Goal: Communication & Community: Ask a question

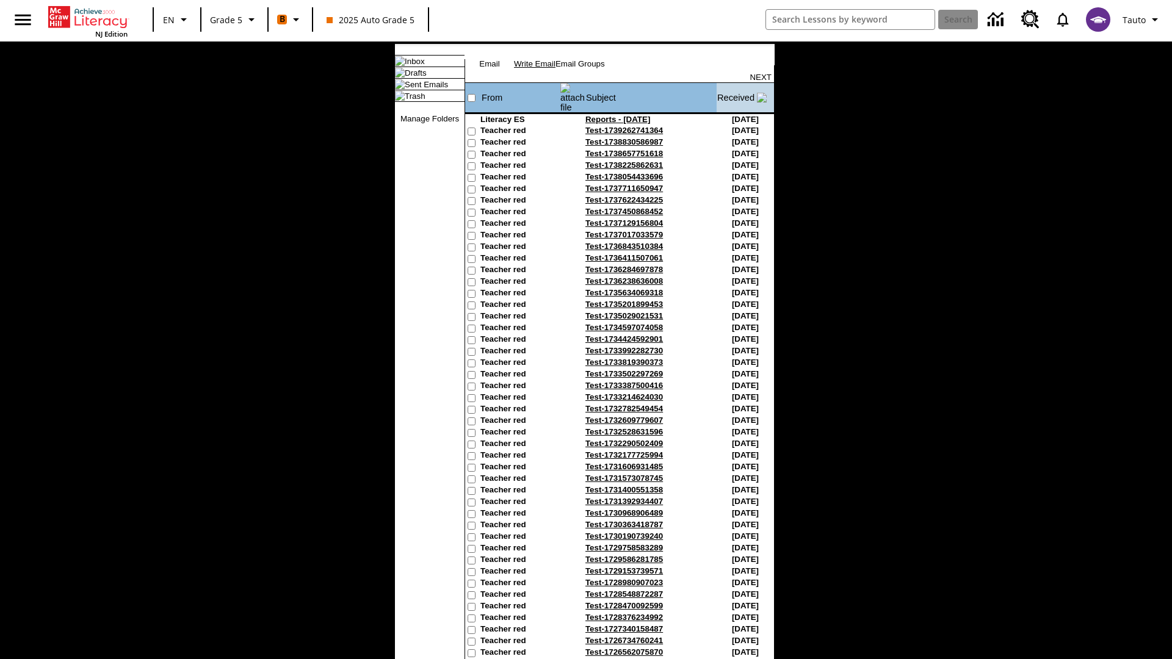
click at [556, 68] on link "Write Email" at bounding box center [535, 63] width 42 height 9
